Goal: Information Seeking & Learning: Check status

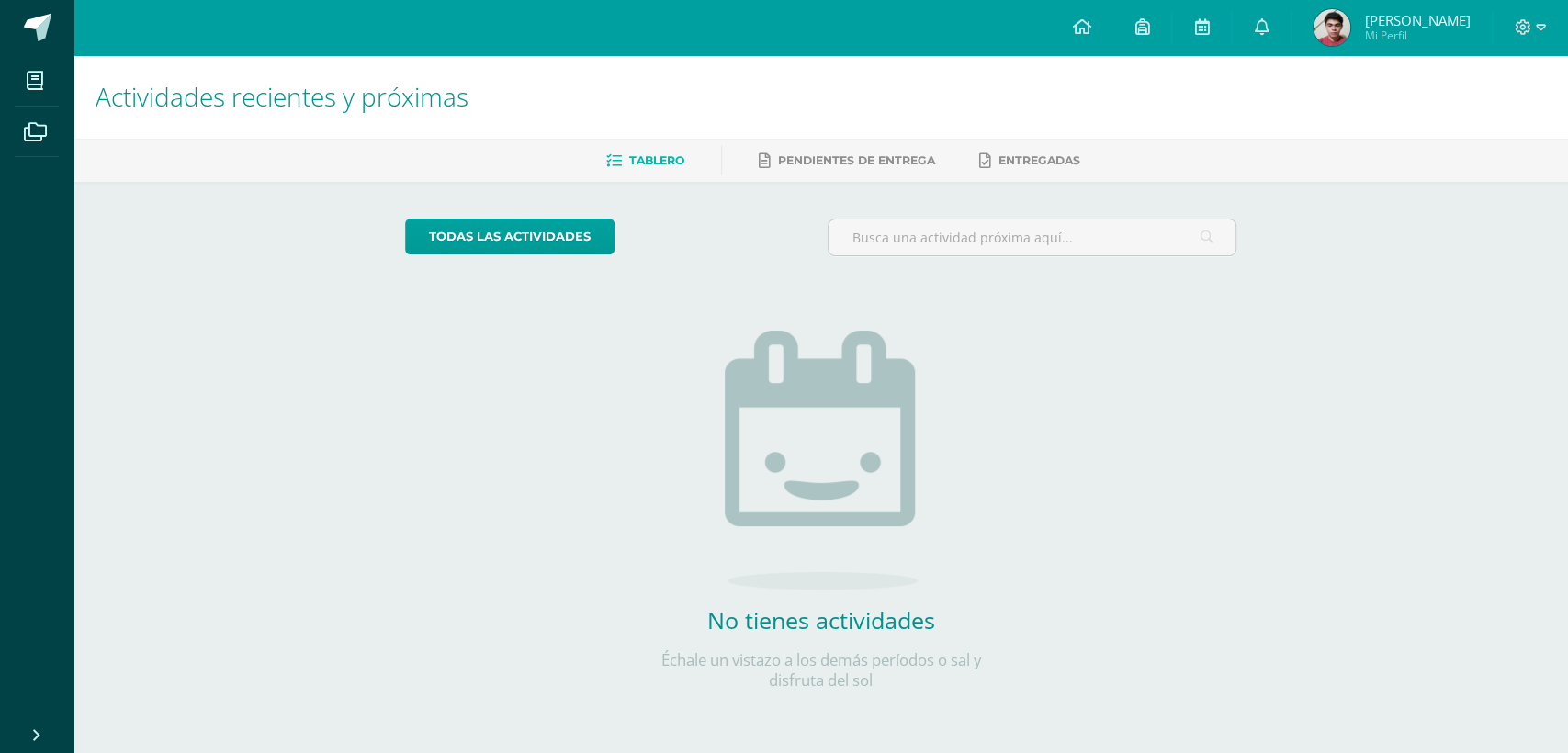
click at [1421, 26] on span "[PERSON_NAME]" at bounding box center [1417, 20] width 106 height 18
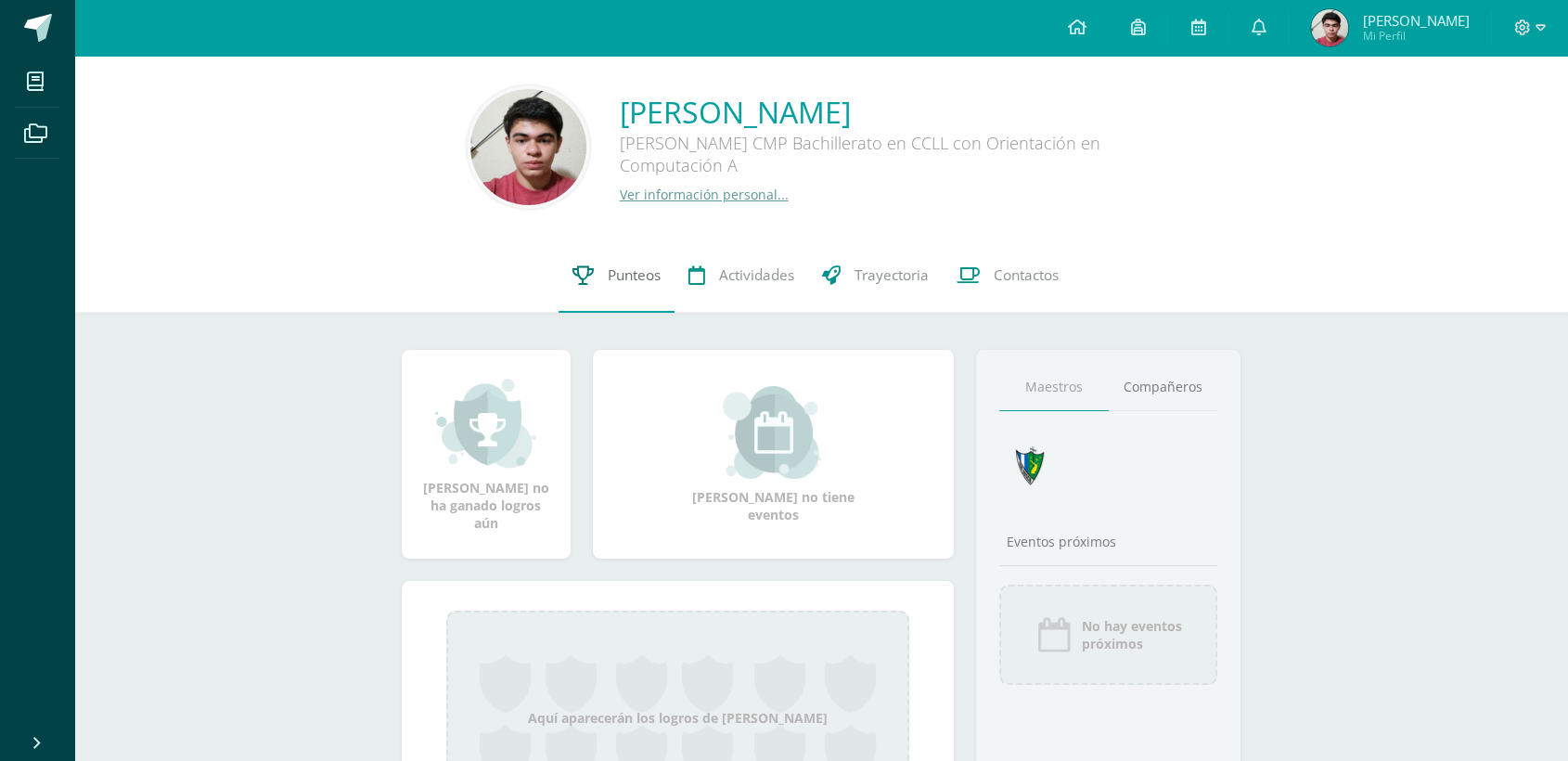
click at [643, 288] on link "Punteos" at bounding box center [616, 276] width 116 height 75
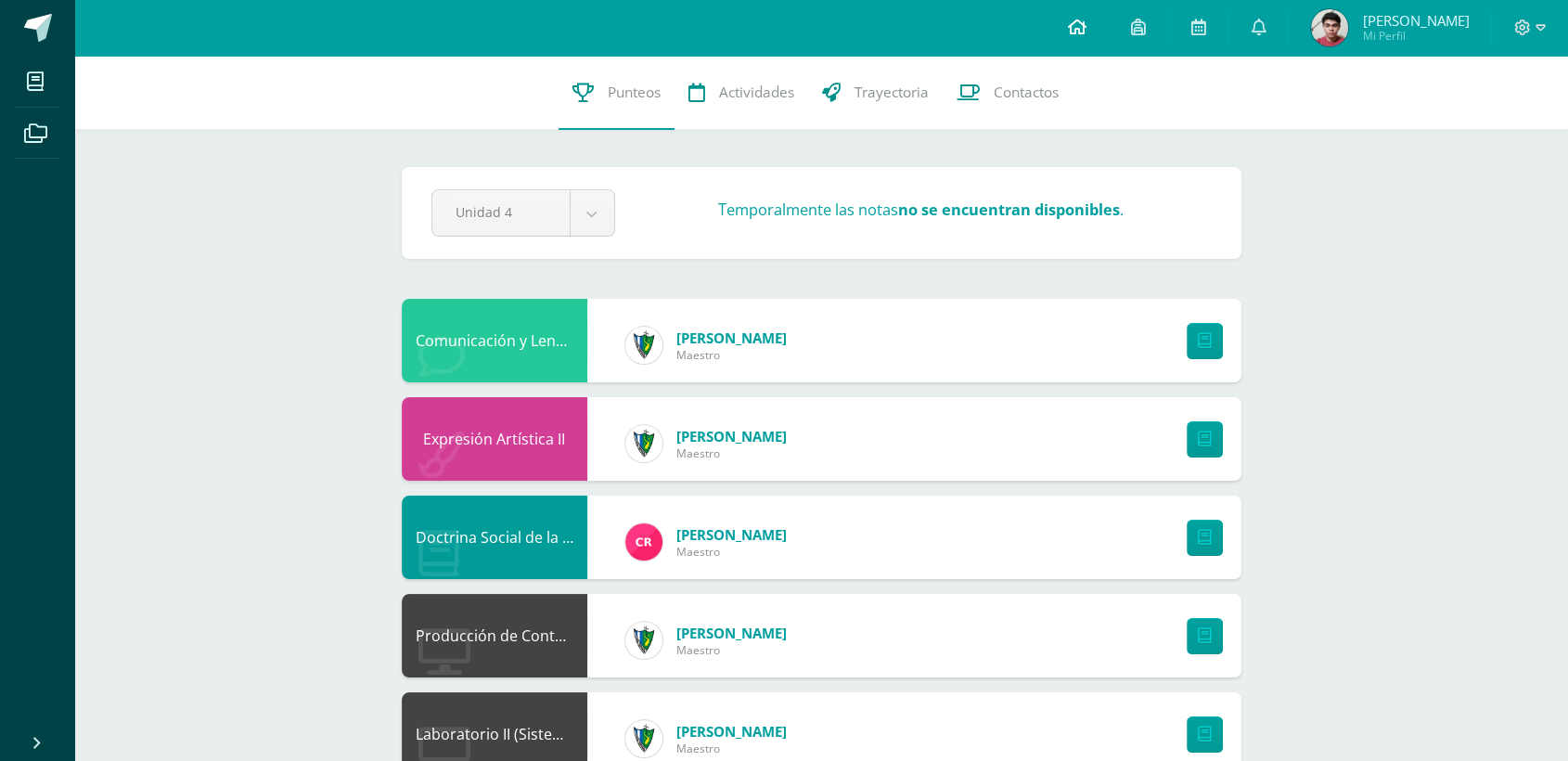
click at [1101, 34] on link at bounding box center [1076, 28] width 63 height 56
